Goal: Task Accomplishment & Management: Complete application form

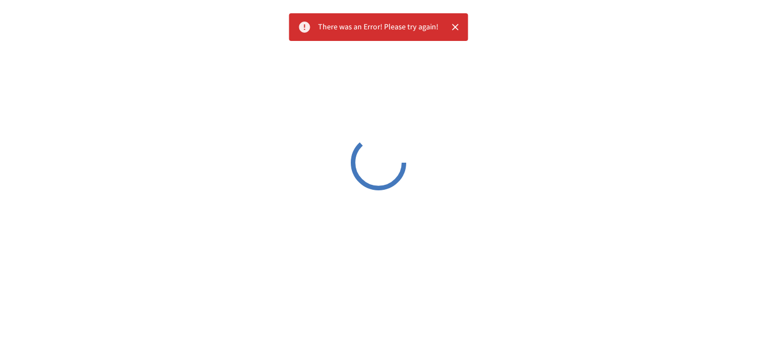
click at [447, 25] on button "Close" at bounding box center [455, 27] width 17 height 17
click at [451, 27] on icon "Close" at bounding box center [455, 27] width 11 height 11
click at [457, 28] on icon "Close" at bounding box center [455, 27] width 11 height 11
